Goal: Find specific page/section: Find specific page/section

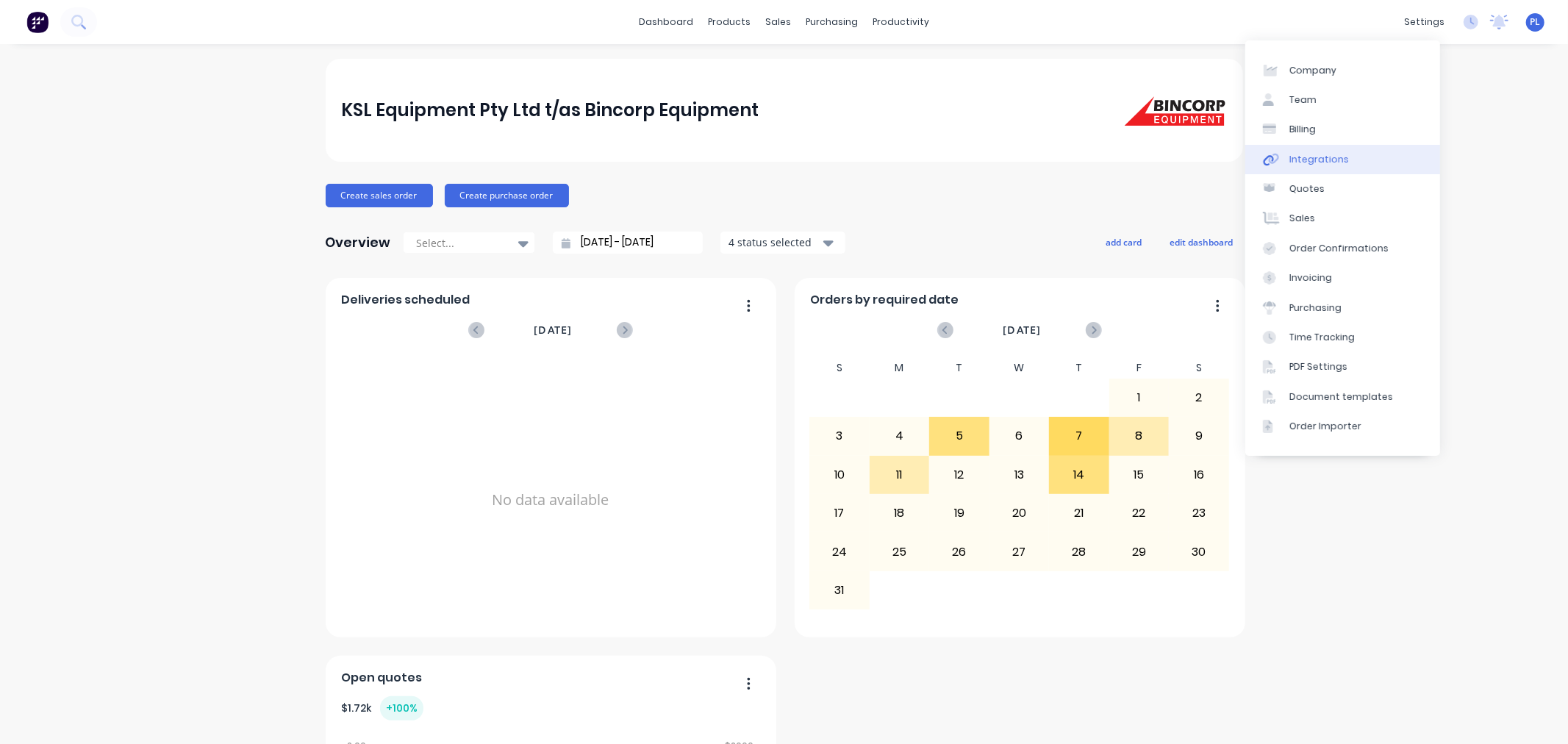
click at [1311, 155] on div "Integrations" at bounding box center [1319, 159] width 59 height 13
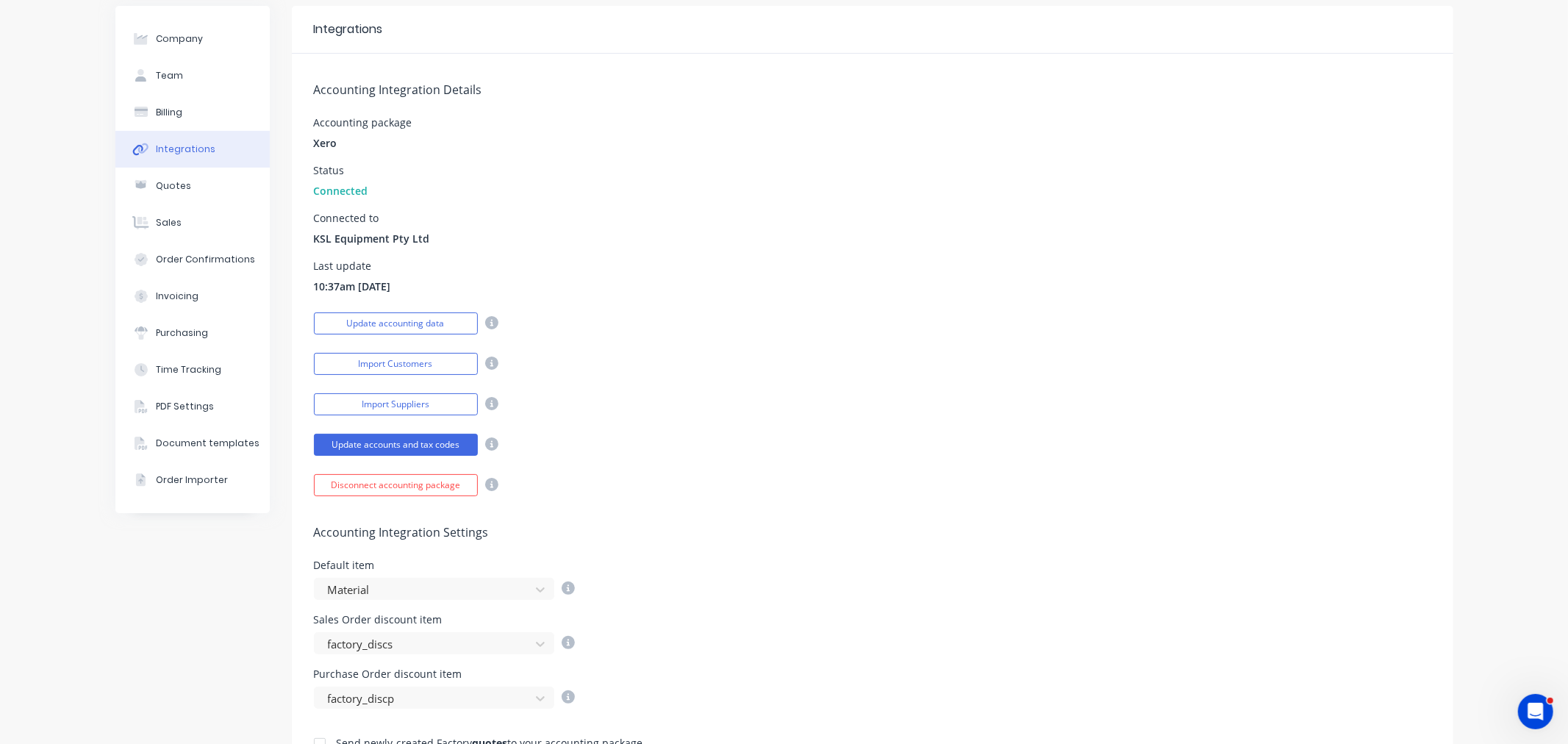
scroll to position [81, 0]
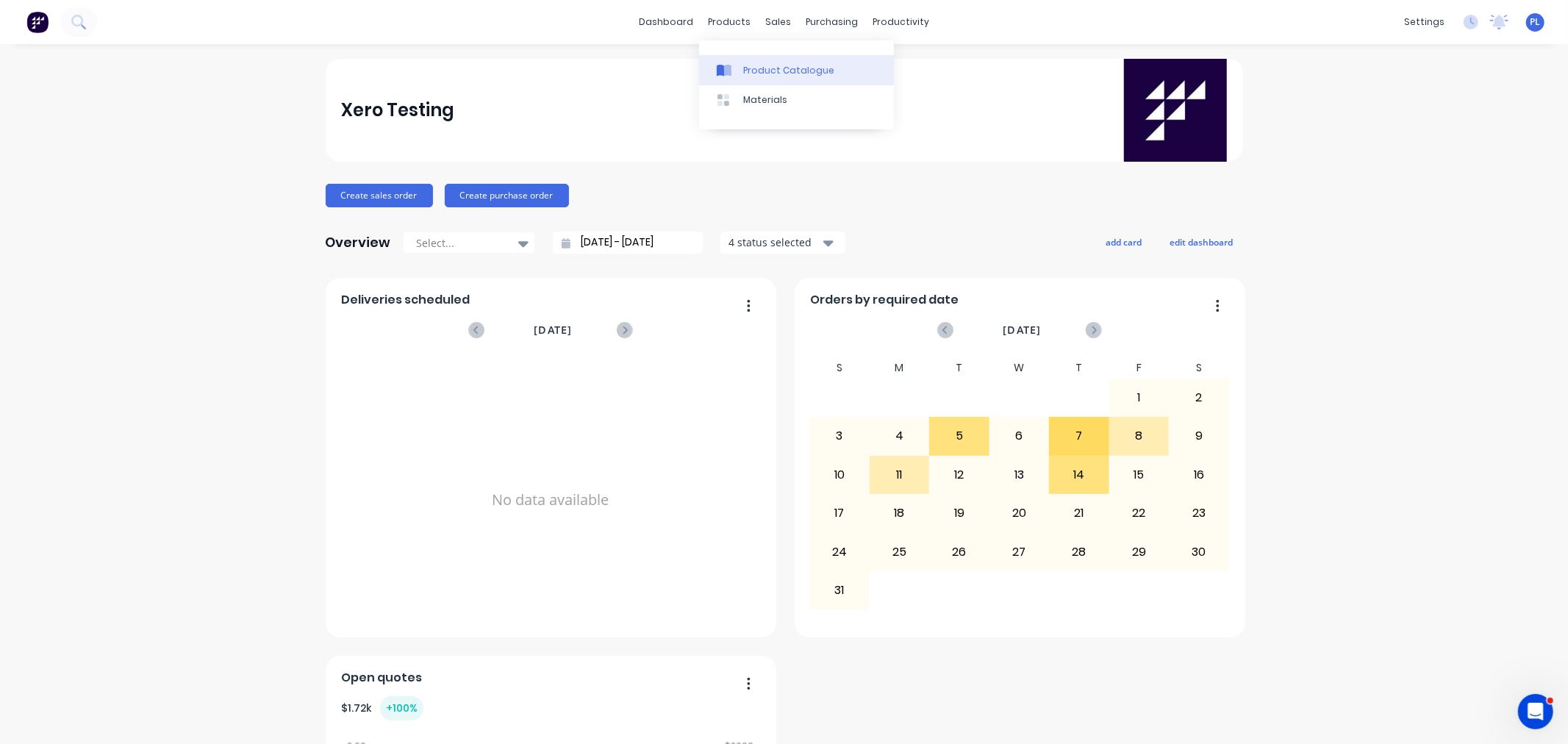
click at [736, 75] on div at bounding box center [727, 70] width 22 height 13
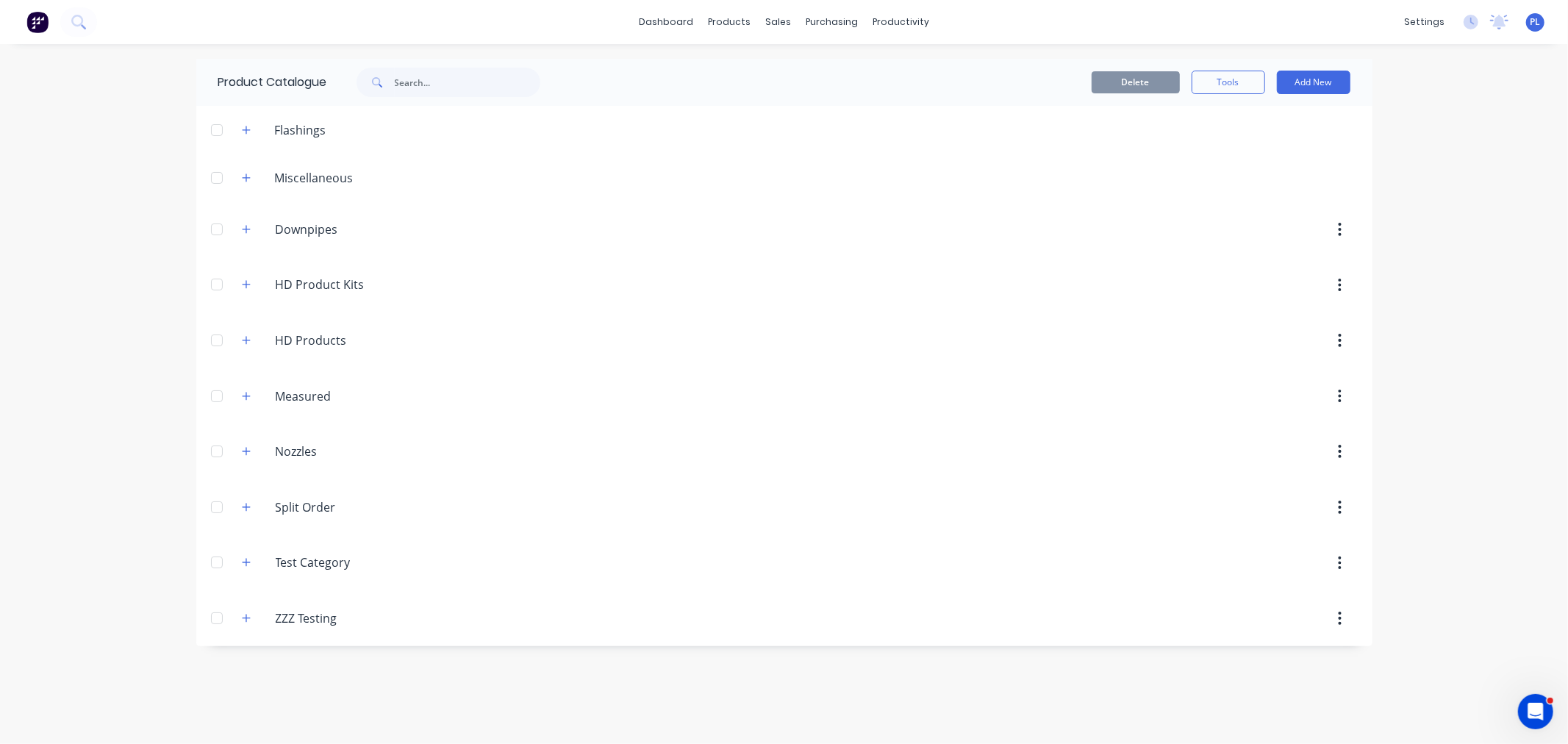
click at [436, 427] on header "Nozzles Nozzles" at bounding box center [784, 451] width 1177 height 56
click at [244, 280] on icon "button" at bounding box center [247, 285] width 9 height 11
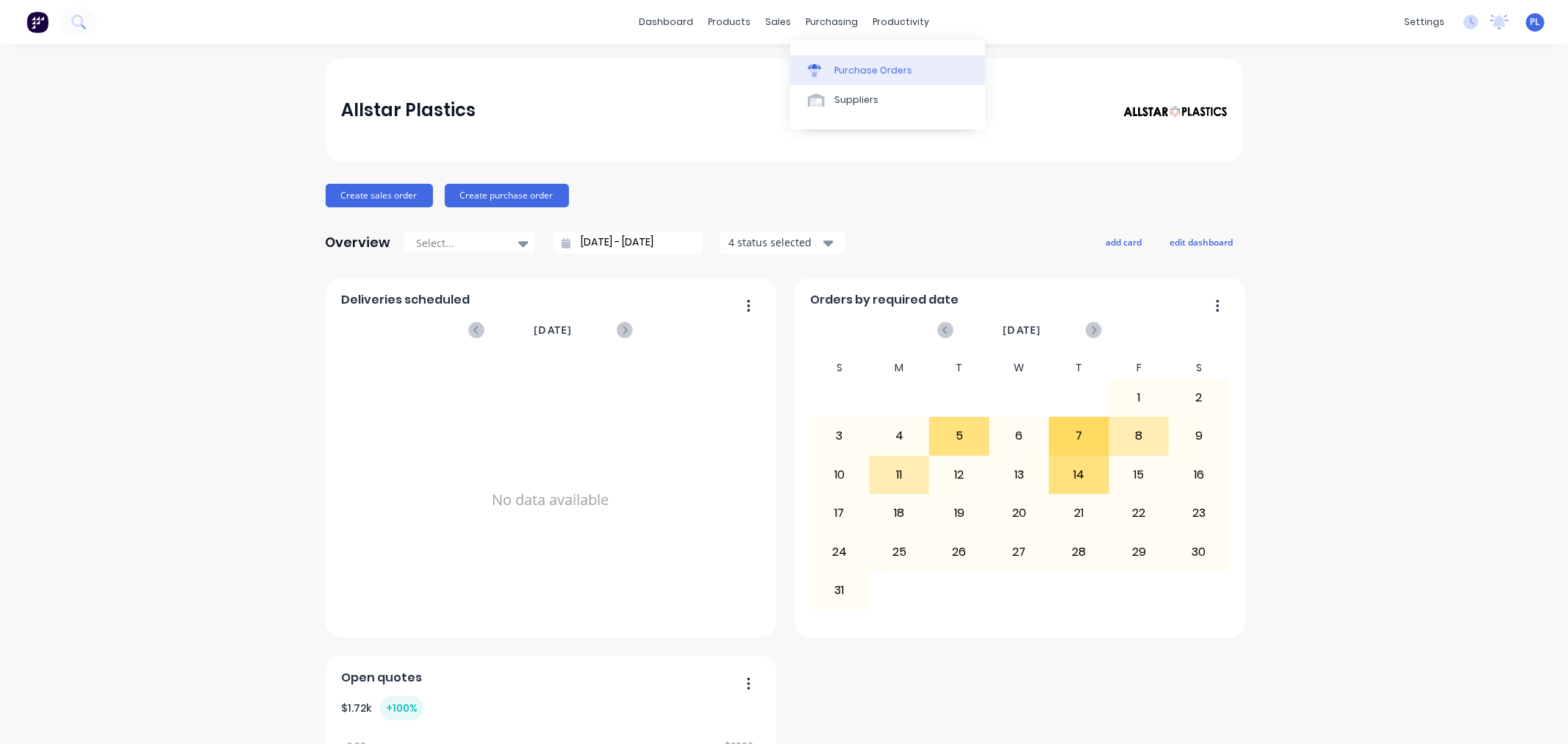
click at [829, 71] on div at bounding box center [819, 70] width 22 height 13
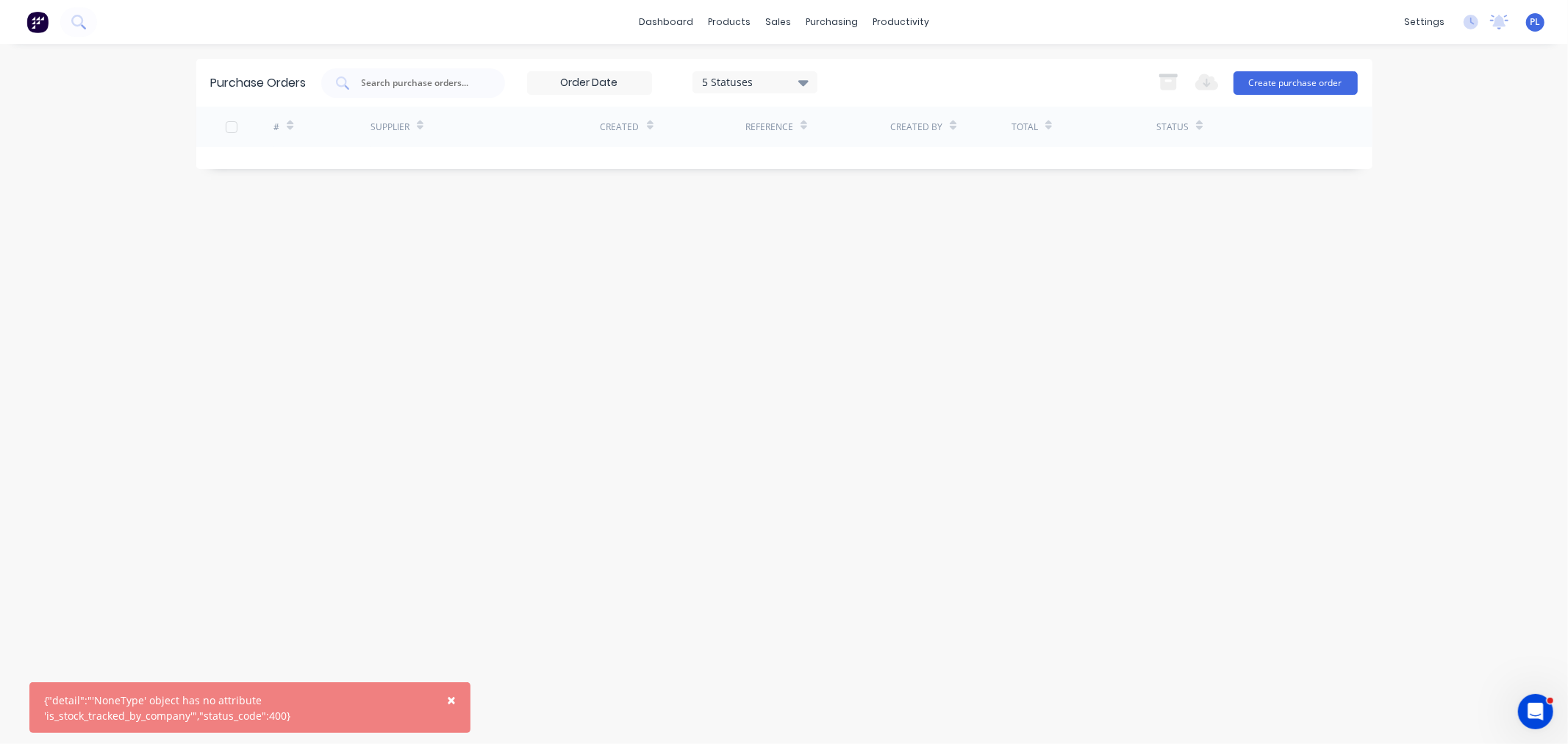
drag, startPoint x: 520, startPoint y: 391, endPoint x: 452, endPoint y: 295, distance: 117.6
click at [452, 295] on div "Purchase Orders 5 Statuses 5 Statuses Export to Excel (XLSX) Create purchase or…" at bounding box center [784, 394] width 1177 height 670
click at [862, 119] on div "Purchase Orders Suppliers" at bounding box center [895, 85] width 195 height 89
click at [854, 105] on div "Suppliers" at bounding box center [863, 100] width 44 height 13
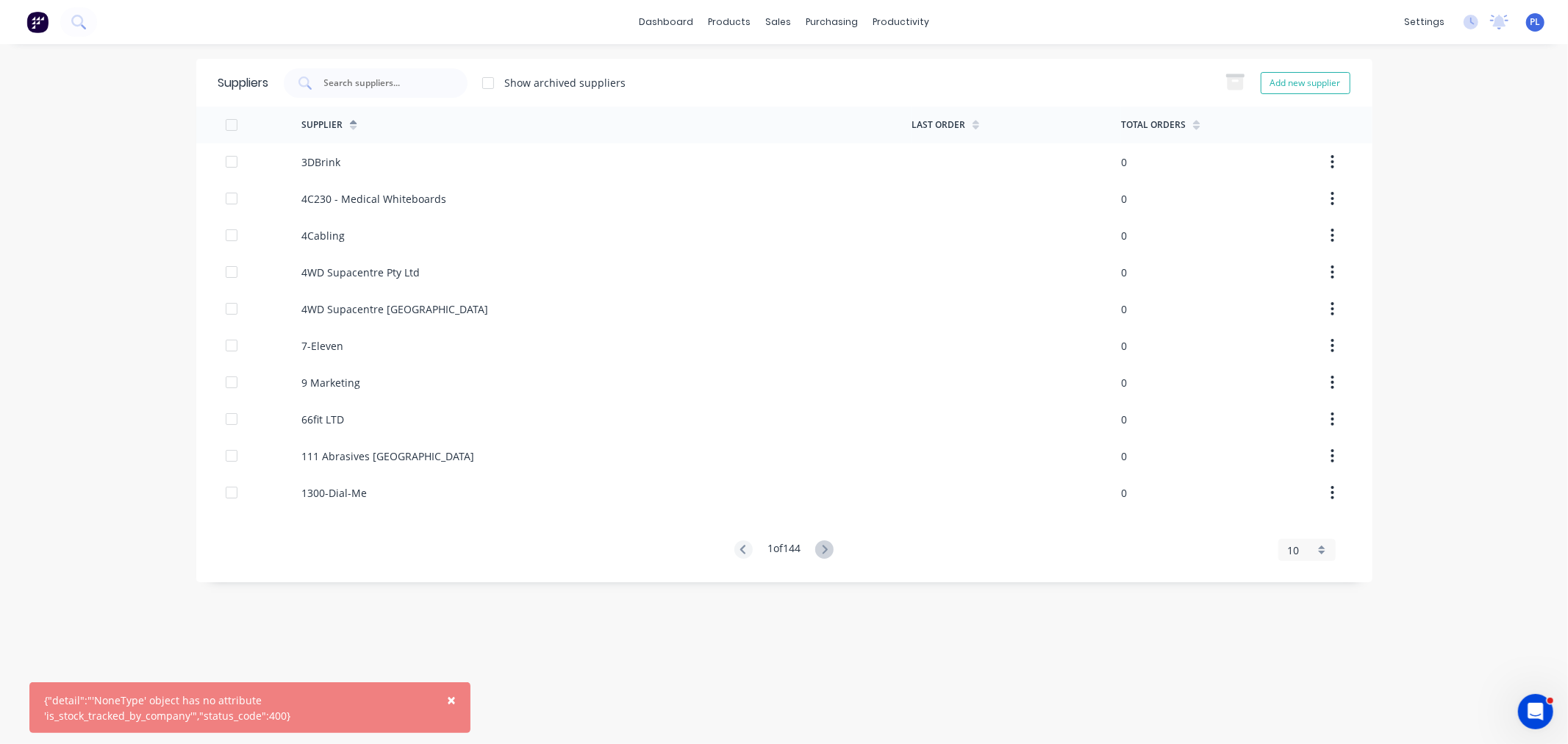
click at [1199, 126] on div "Total Orders" at bounding box center [1225, 125] width 209 height 37
drag, startPoint x: 1199, startPoint y: 126, endPoint x: 1192, endPoint y: 127, distance: 7.1
click at [1196, 126] on div "Total Orders" at bounding box center [1225, 125] width 209 height 37
click at [1193, 127] on icon at bounding box center [1196, 125] width 7 height 11
click at [1194, 125] on icon at bounding box center [1196, 125] width 7 height 11
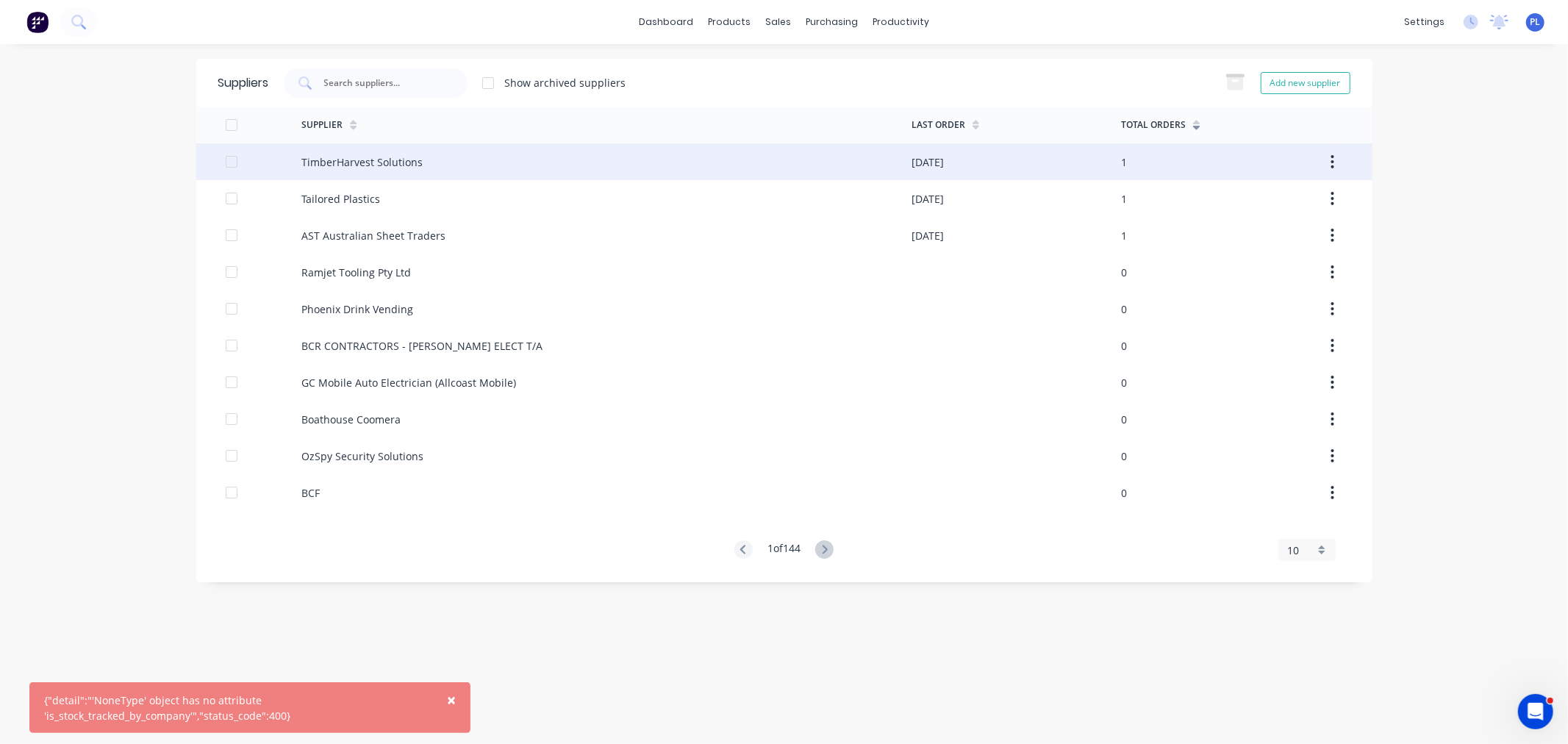
click at [388, 160] on div "TimberHarvest Solutions" at bounding box center [362, 162] width 121 height 15
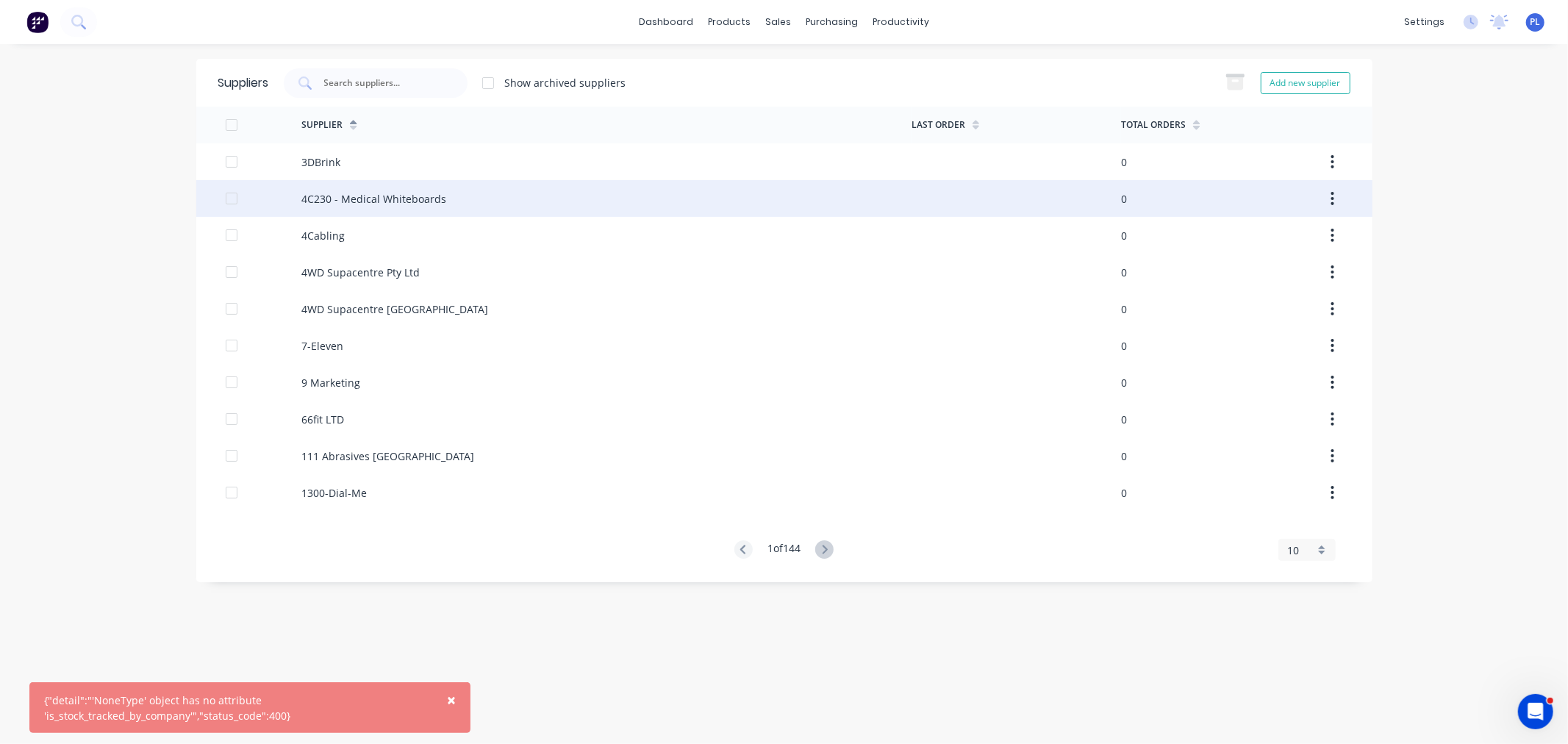
click at [961, 215] on div at bounding box center [1016, 199] width 209 height 37
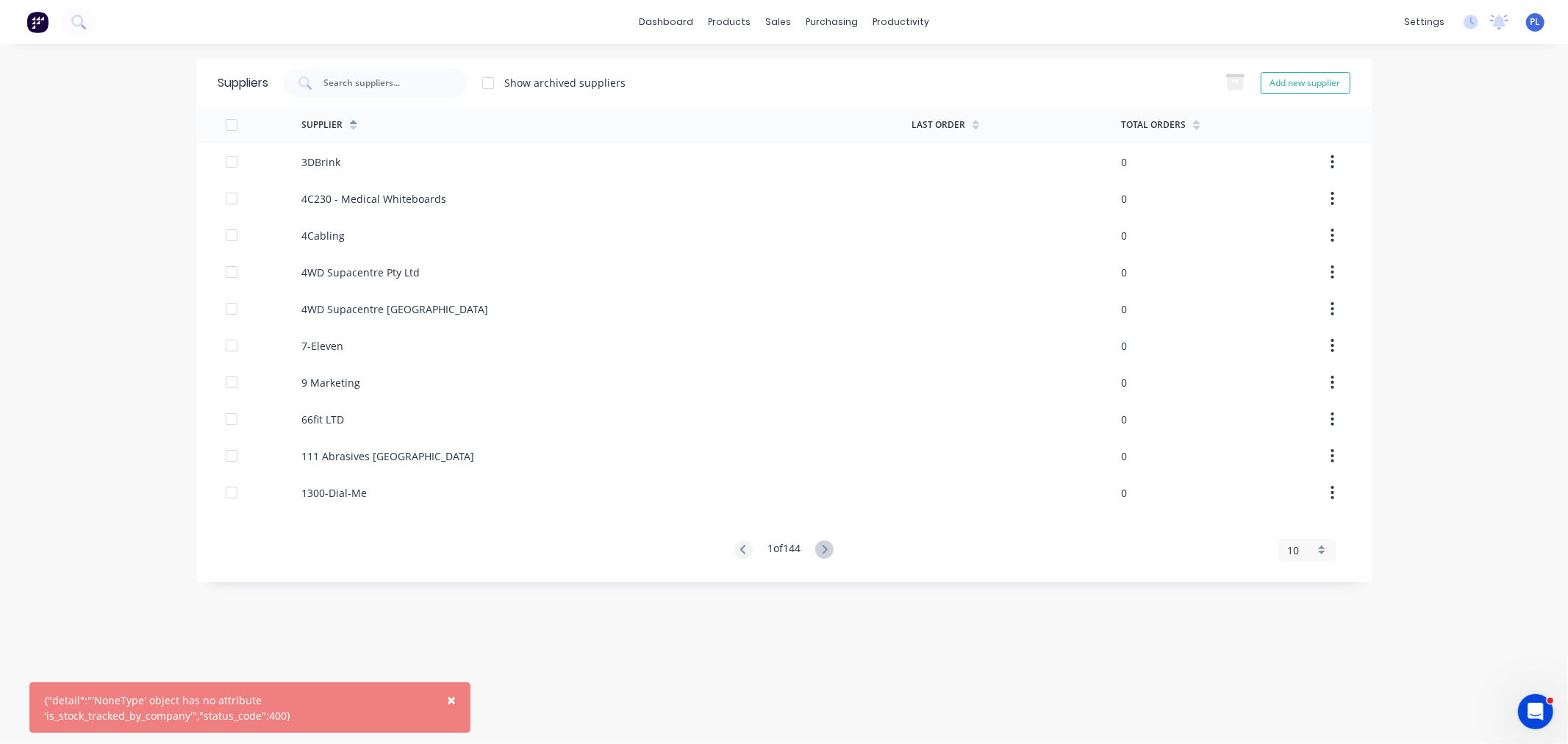
click at [1193, 123] on icon at bounding box center [1196, 125] width 7 height 11
click at [1196, 130] on div at bounding box center [1196, 125] width 7 height 22
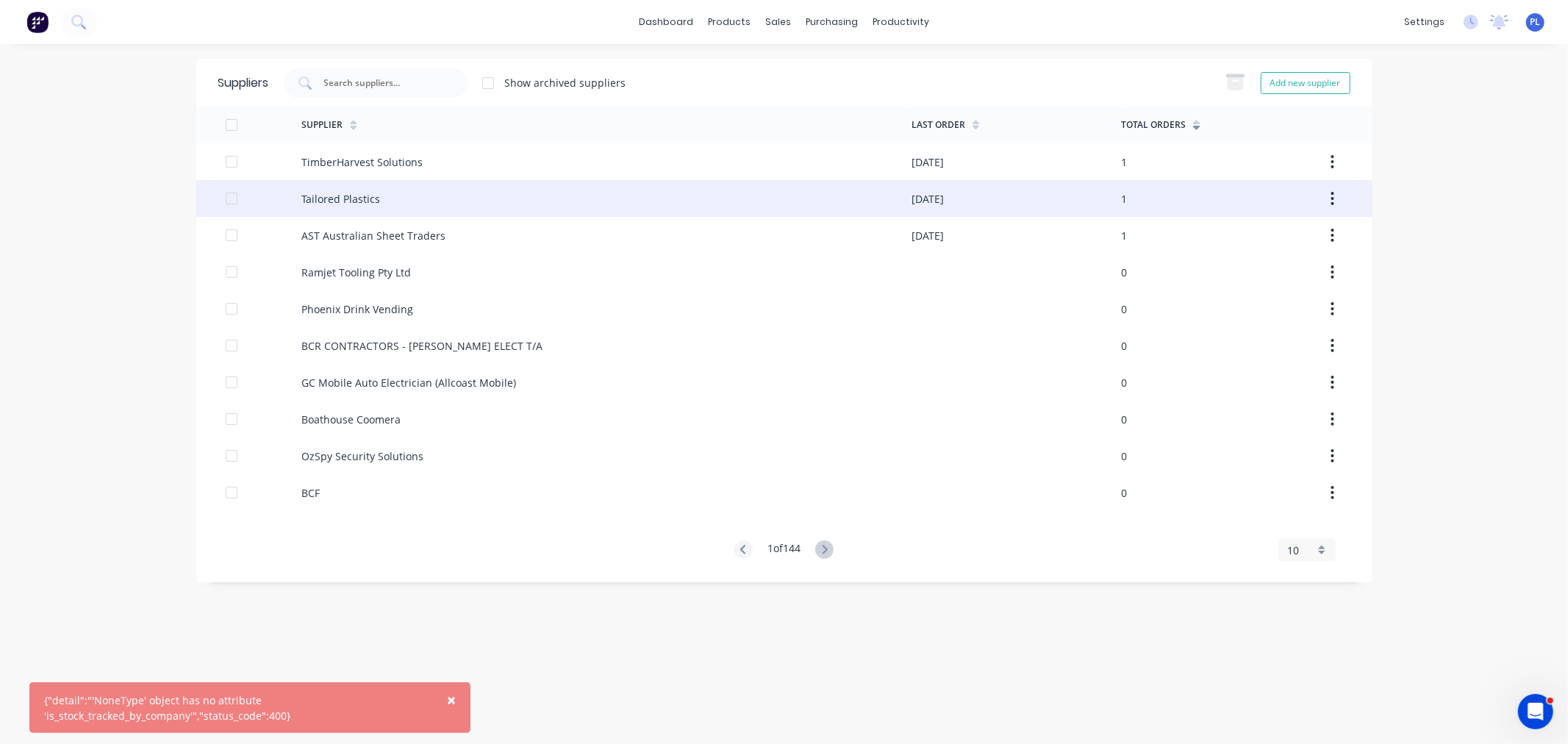
click at [1104, 192] on div "[DATE]" at bounding box center [1016, 199] width 209 height 37
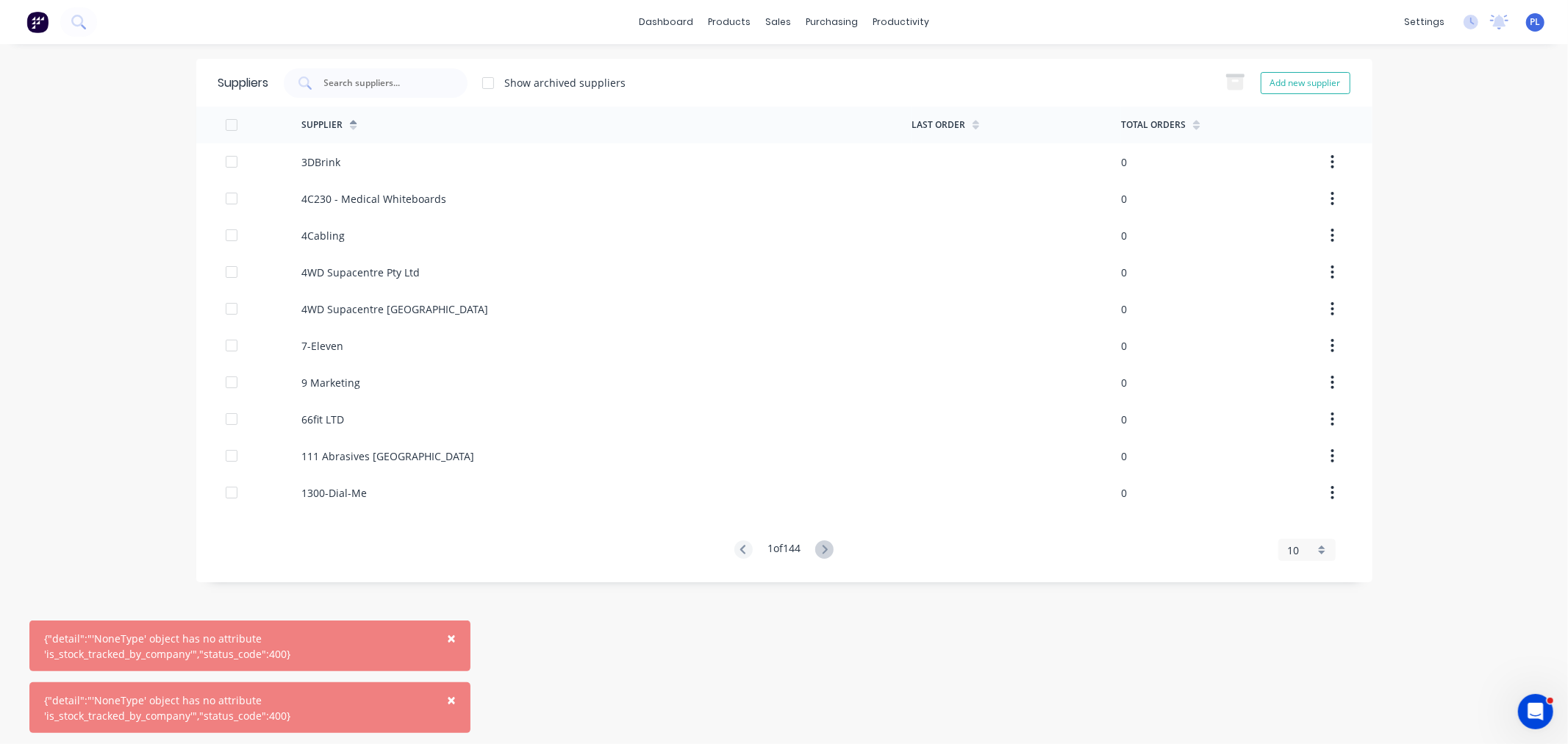
click at [1196, 127] on icon at bounding box center [1196, 128] width 7 height 5
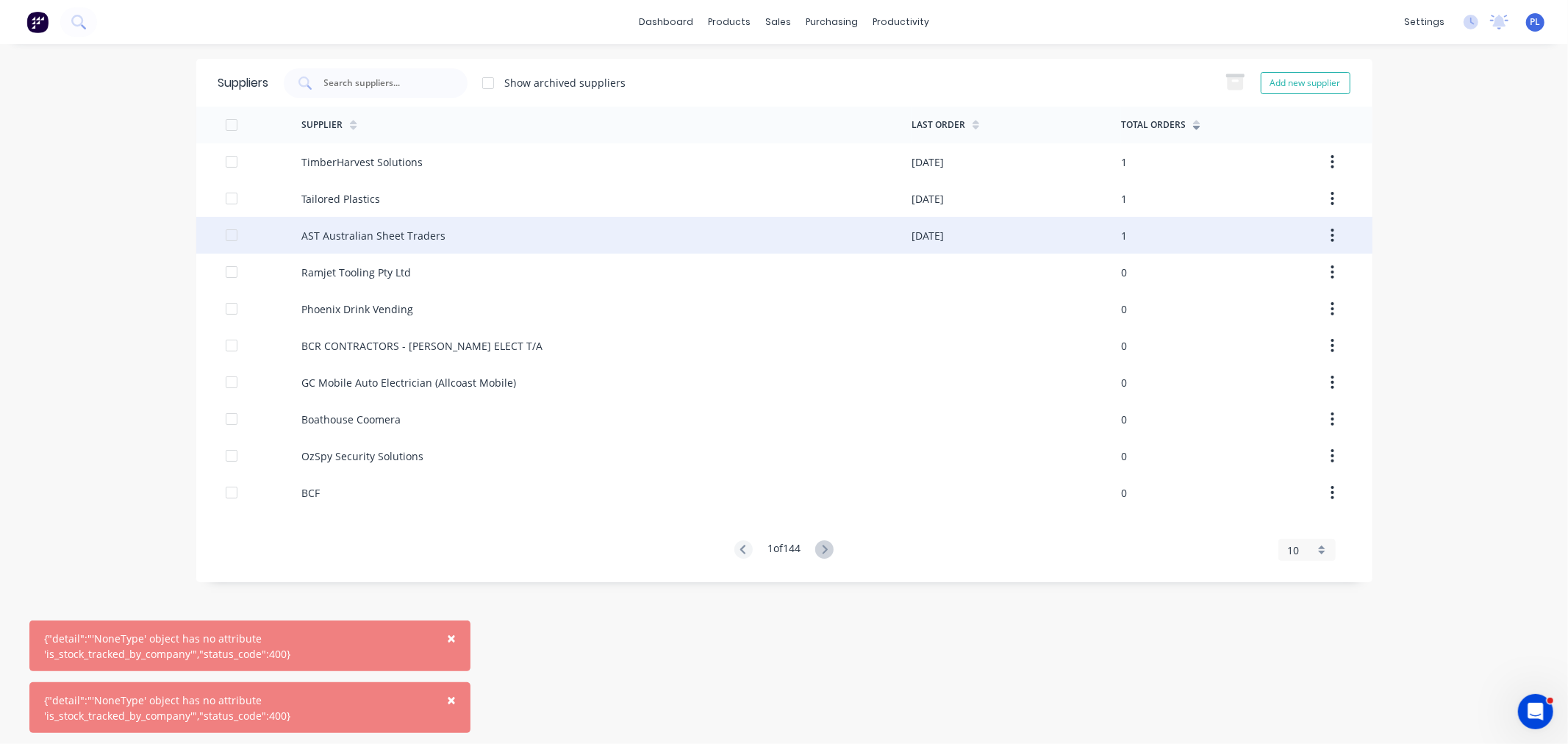
click at [1072, 232] on div "14/08/25" at bounding box center [1016, 235] width 209 height 37
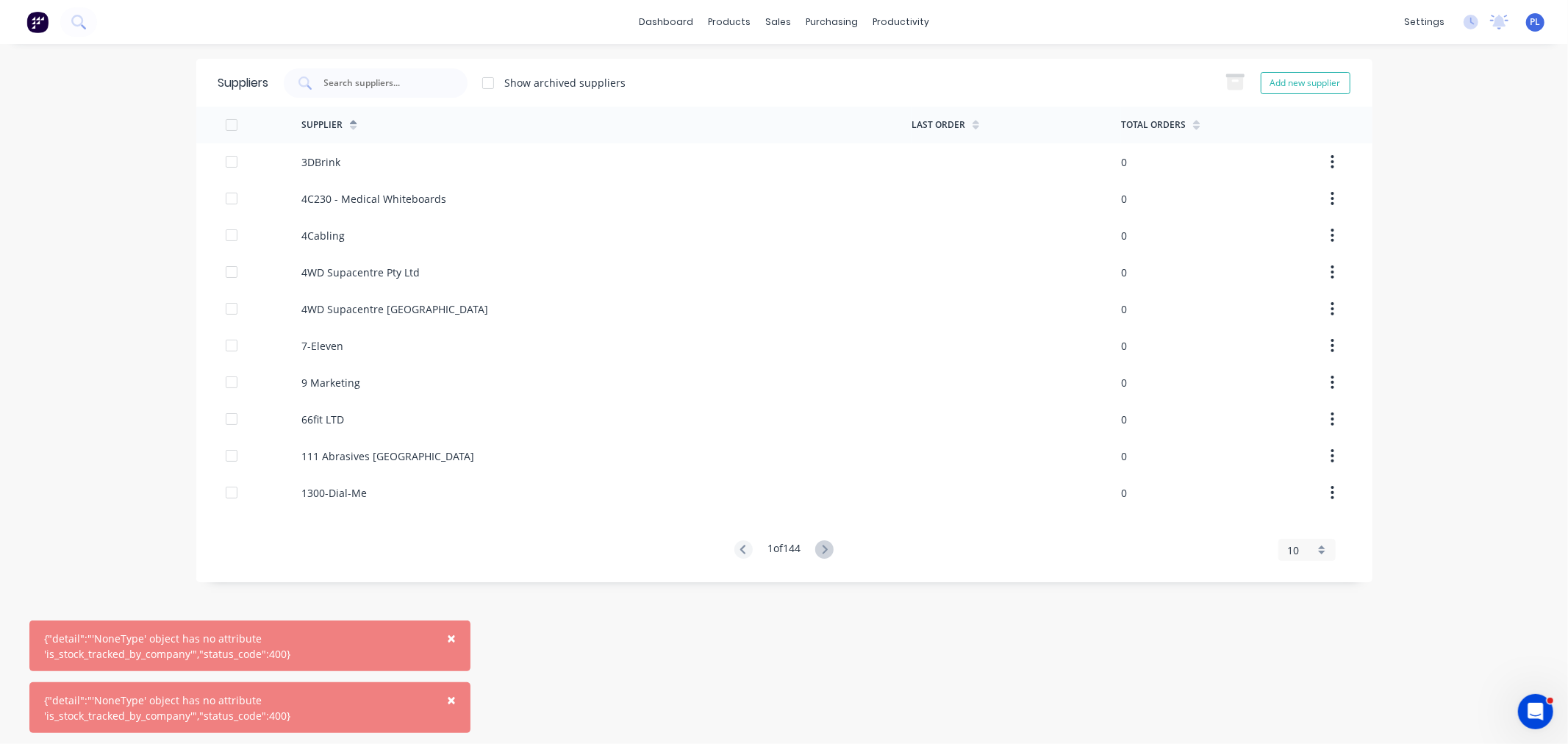
click at [1200, 126] on div "Total Orders" at bounding box center [1225, 125] width 209 height 37
click at [1195, 122] on icon at bounding box center [1196, 125] width 7 height 11
click at [1204, 130] on div "Total Orders" at bounding box center [1225, 125] width 209 height 37
click at [1196, 126] on icon at bounding box center [1196, 128] width 7 height 5
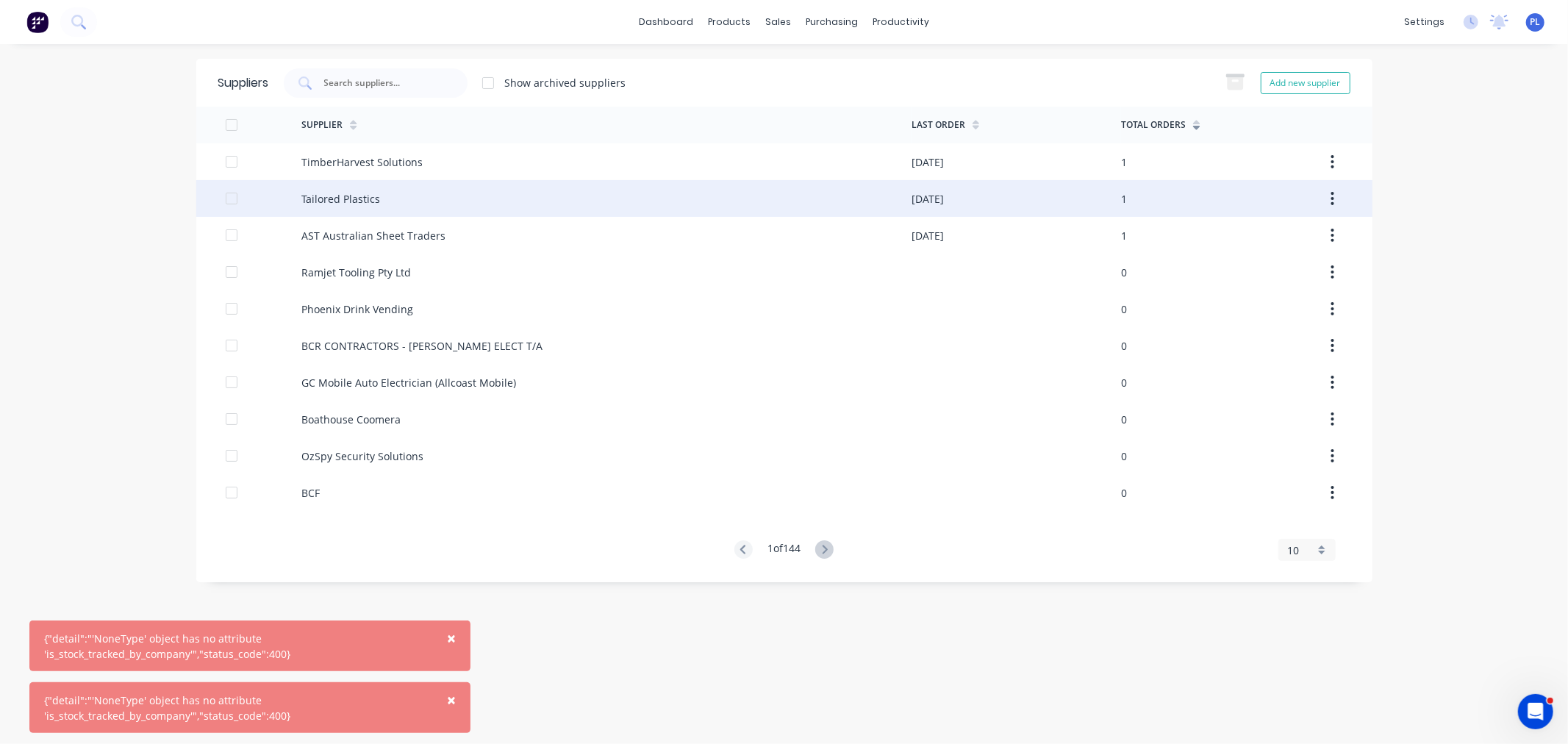
click at [944, 208] on div "[DATE]" at bounding box center [1016, 199] width 209 height 37
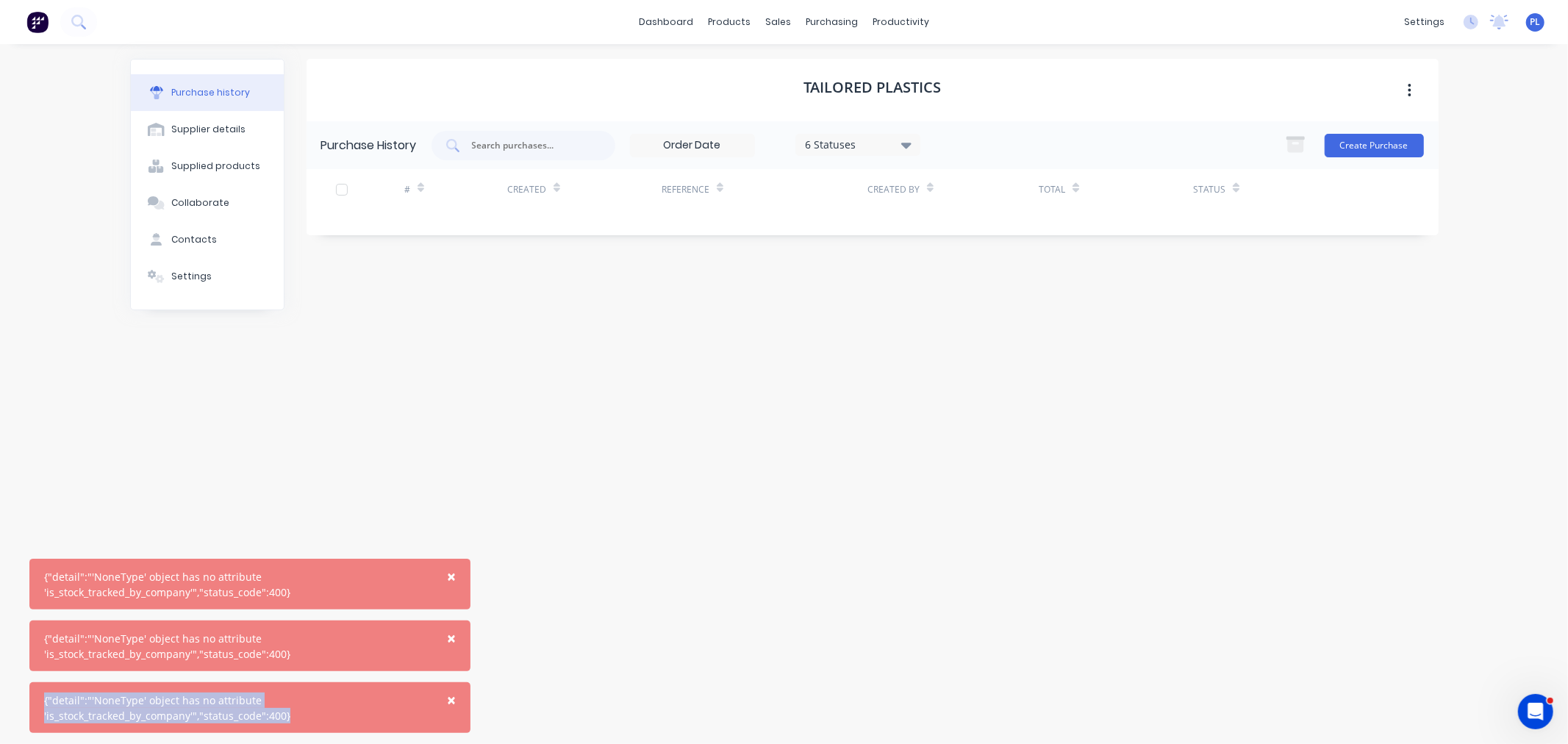
drag, startPoint x: 322, startPoint y: 718, endPoint x: 40, endPoint y: 691, distance: 283.3
click at [40, 691] on div "× {"detail":"'NoneType' object has no attribute 'is_stock_tracked_by_company'",…" at bounding box center [250, 707] width 441 height 51
copy div "{"detail":"'NoneType' object has no attribute 'is_stock_tracked_by_company'","s…"
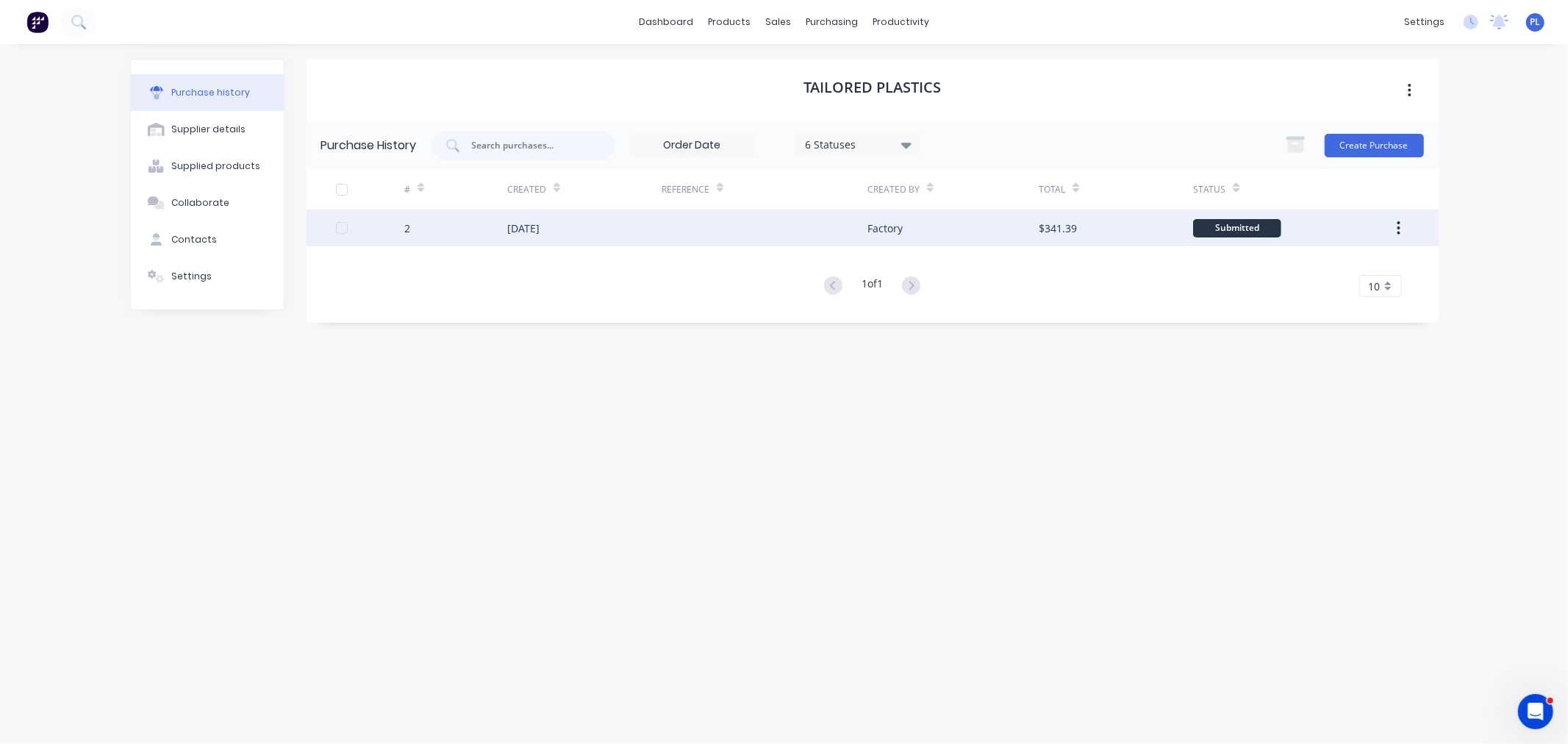
click at [490, 237] on div "2" at bounding box center [455, 228] width 103 height 37
